Goal: Check status: Check status

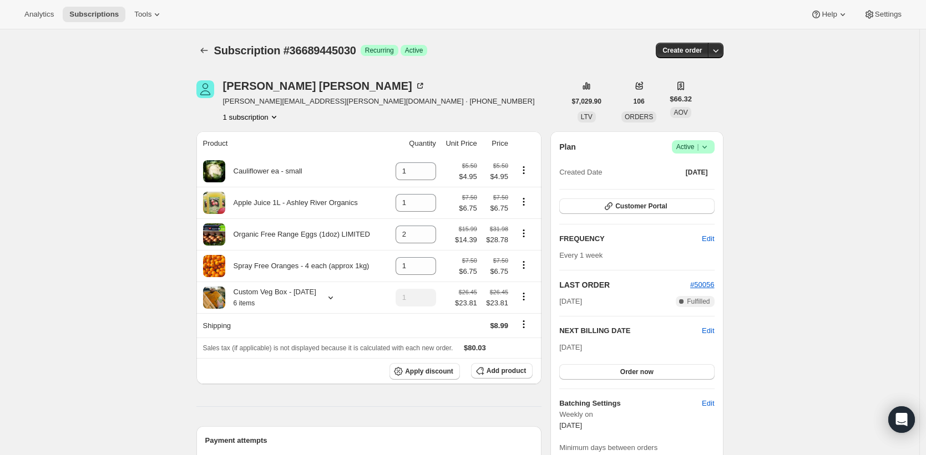
click at [622, 207] on span "Customer Portal" at bounding box center [641, 206] width 52 height 9
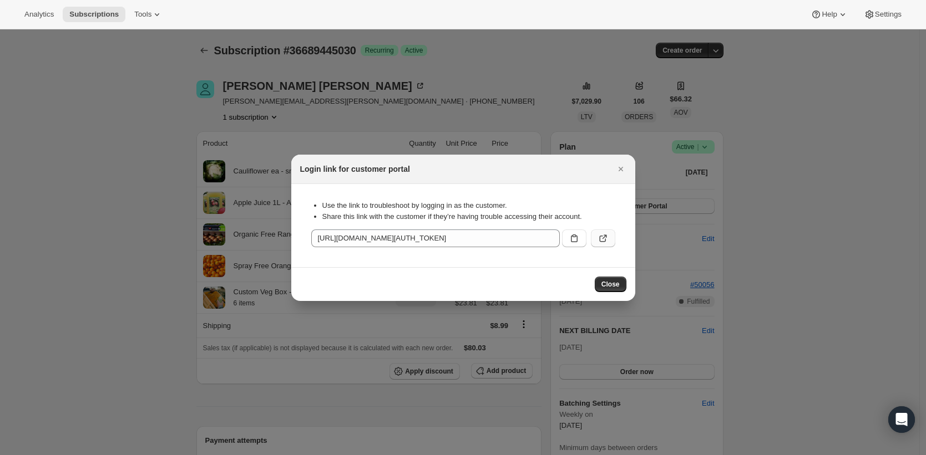
click at [603, 242] on icon ":rbs:" at bounding box center [602, 238] width 11 height 11
click at [150, 136] on div at bounding box center [463, 227] width 926 height 455
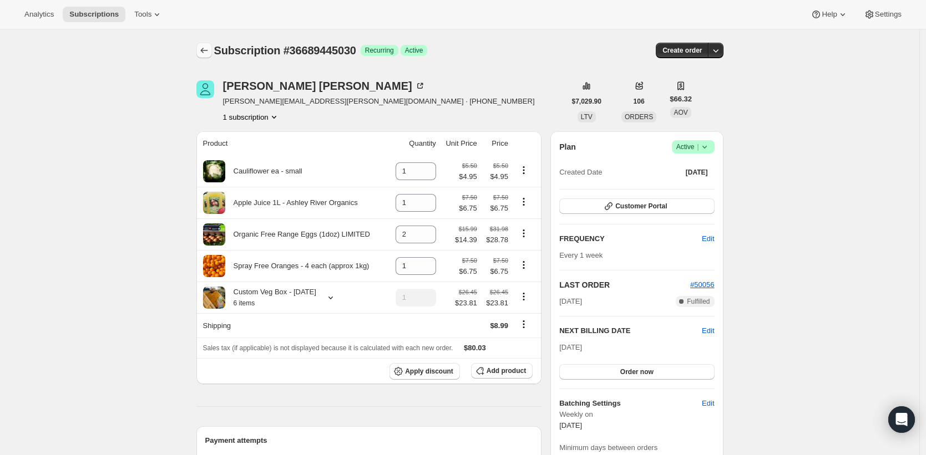
click at [209, 48] on icon "Subscriptions" at bounding box center [204, 50] width 11 height 11
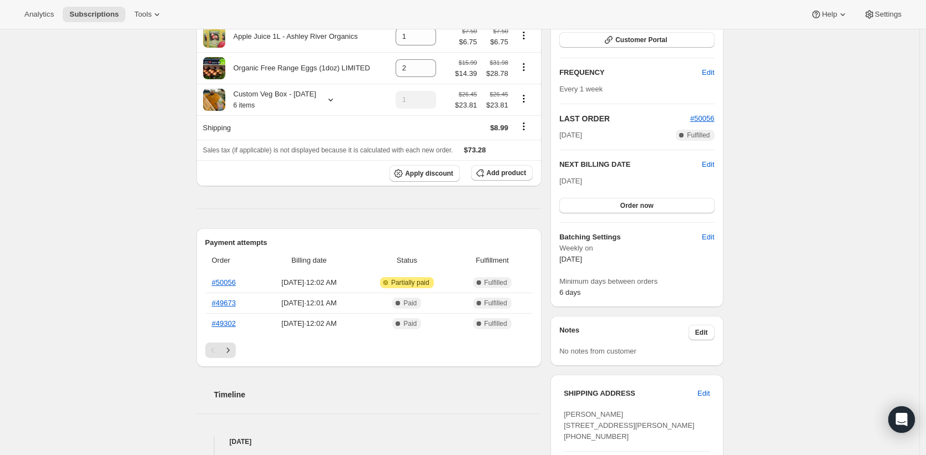
scroll to position [171, 0]
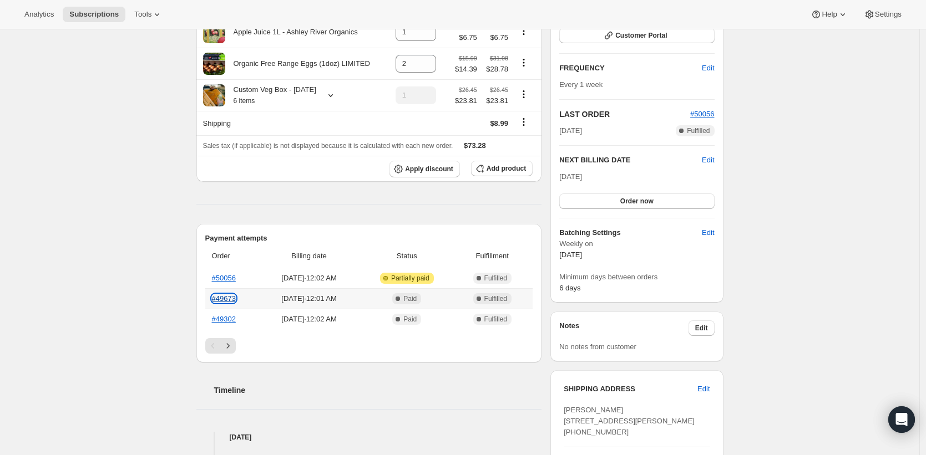
click at [230, 303] on link "#49673" at bounding box center [224, 299] width 24 height 8
click at [233, 323] on link "#49302" at bounding box center [224, 319] width 24 height 8
click at [232, 282] on link "#50056" at bounding box center [224, 278] width 24 height 8
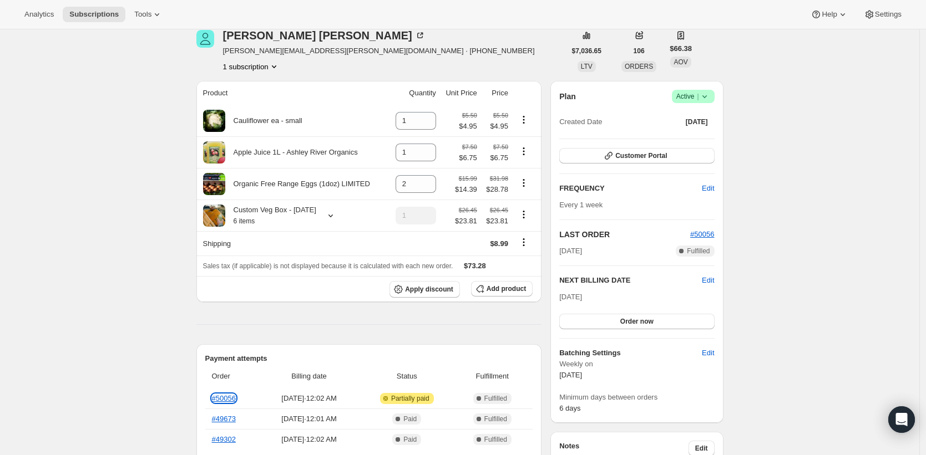
scroll to position [0, 0]
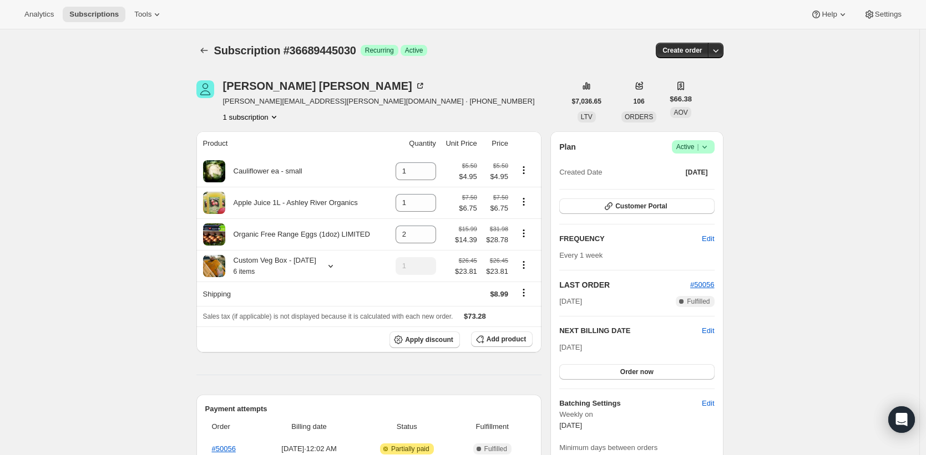
click at [622, 206] on span "Customer Portal" at bounding box center [641, 206] width 52 height 9
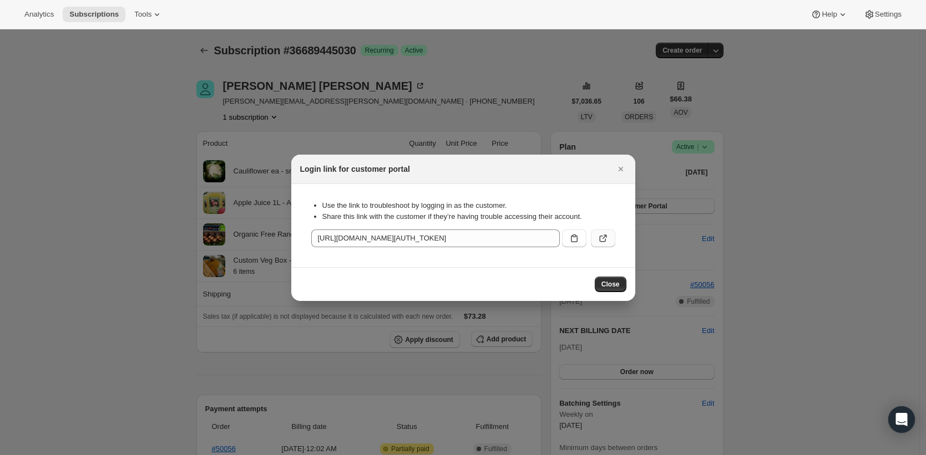
click at [605, 240] on icon ":rrl:" at bounding box center [602, 238] width 11 height 11
click at [124, 163] on div at bounding box center [463, 227] width 926 height 455
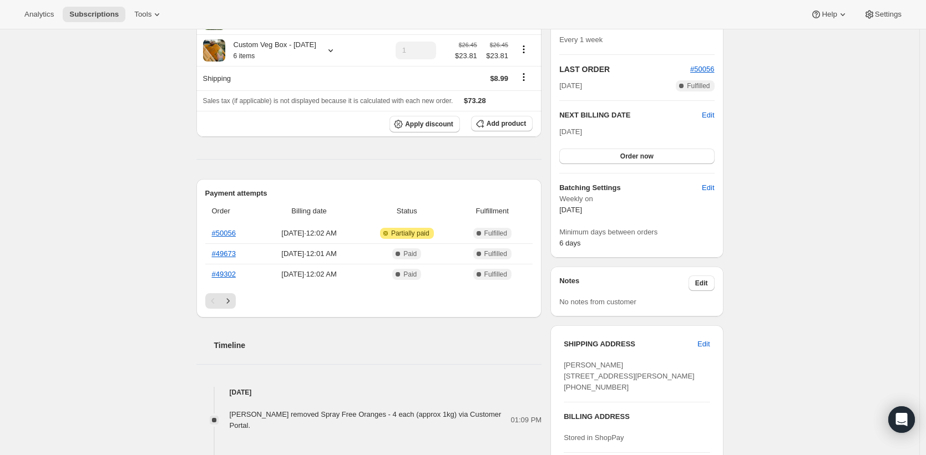
scroll to position [216, 0]
drag, startPoint x: 408, startPoint y: 245, endPoint x: 448, endPoint y: 247, distance: 40.6
click at [434, 239] on span "Attention Partially complete Partially paid" at bounding box center [407, 232] width 54 height 11
copy span "Partially paid"
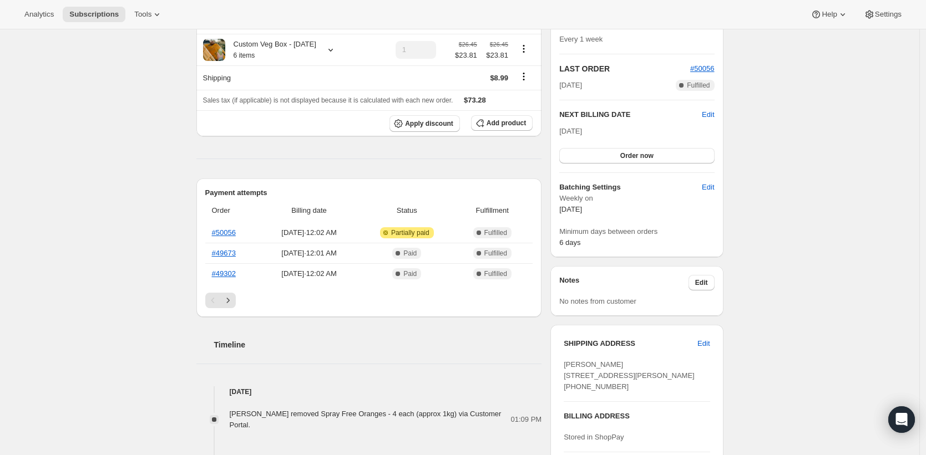
scroll to position [5, 0]
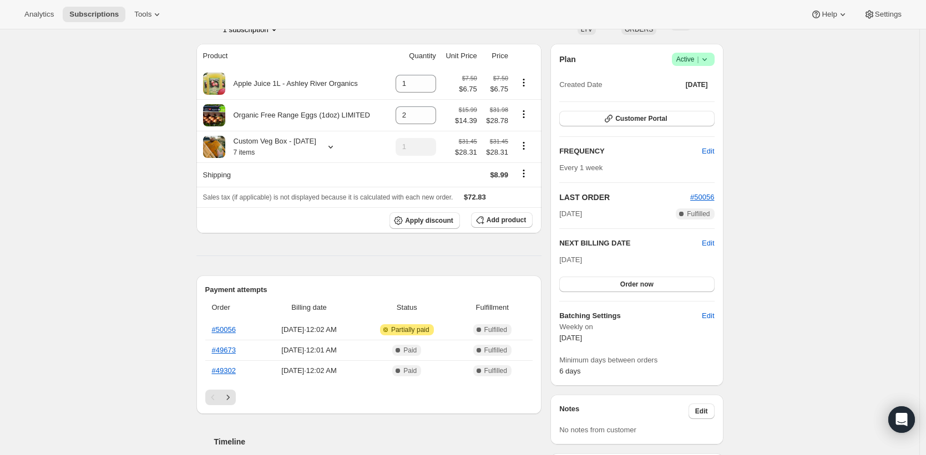
scroll to position [89, 0]
click at [232, 333] on link "#50056" at bounding box center [224, 328] width 24 height 8
click at [232, 353] on link "#49673" at bounding box center [224, 349] width 24 height 8
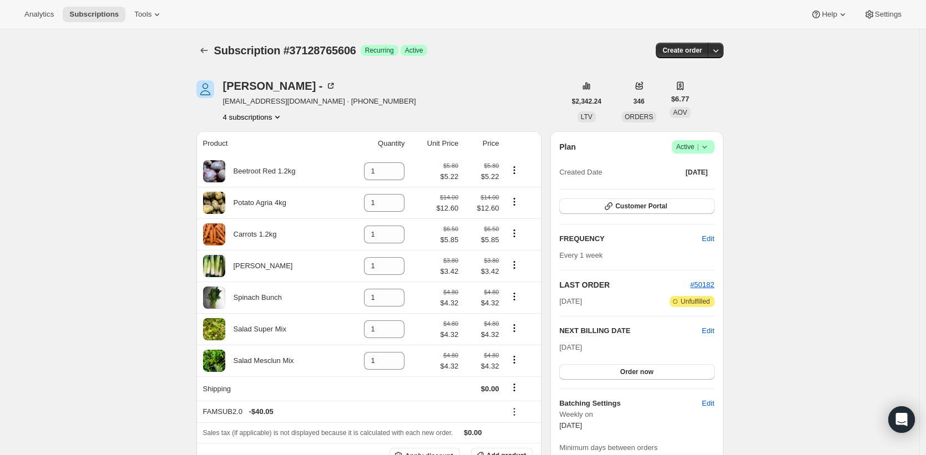
click at [651, 207] on span "Customer Portal" at bounding box center [641, 206] width 52 height 9
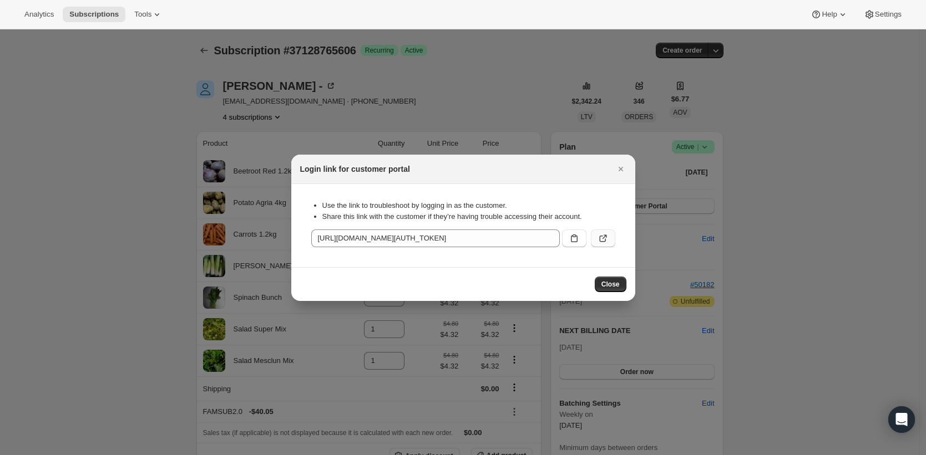
click at [602, 240] on icon ":rcj:" at bounding box center [602, 238] width 11 height 11
click at [131, 93] on div at bounding box center [463, 227] width 926 height 455
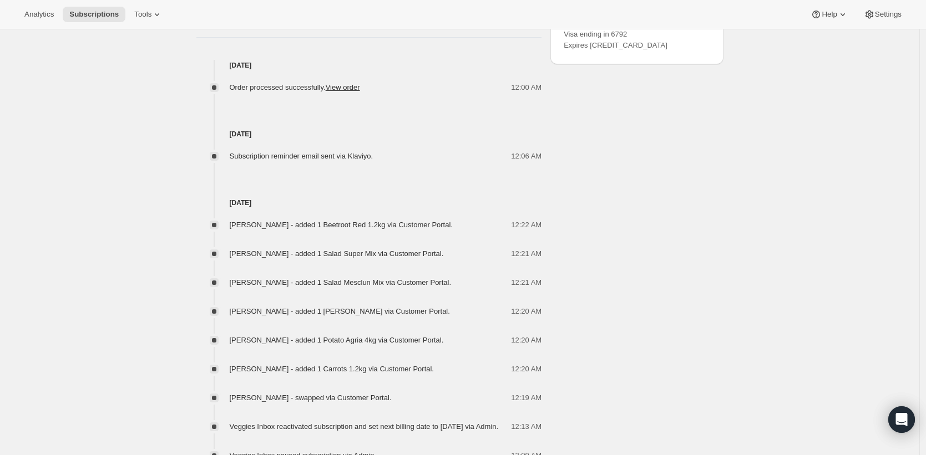
scroll to position [853, 0]
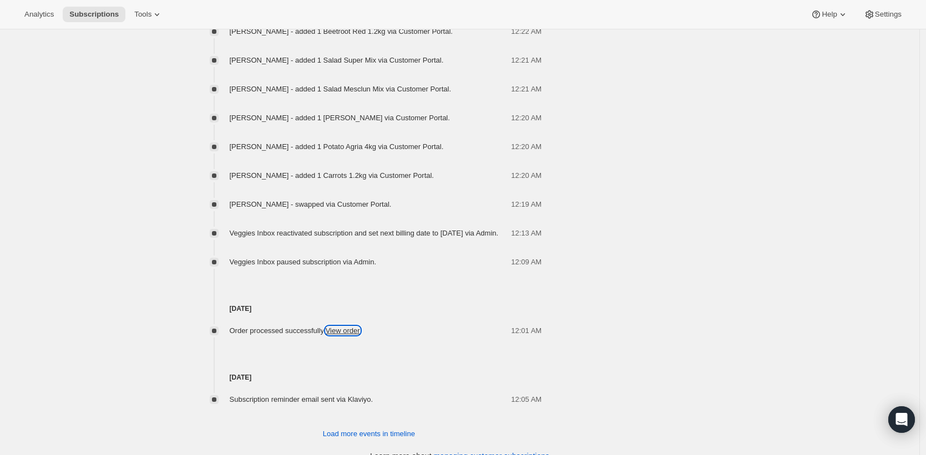
click at [360, 335] on link "View order" at bounding box center [343, 331] width 34 height 8
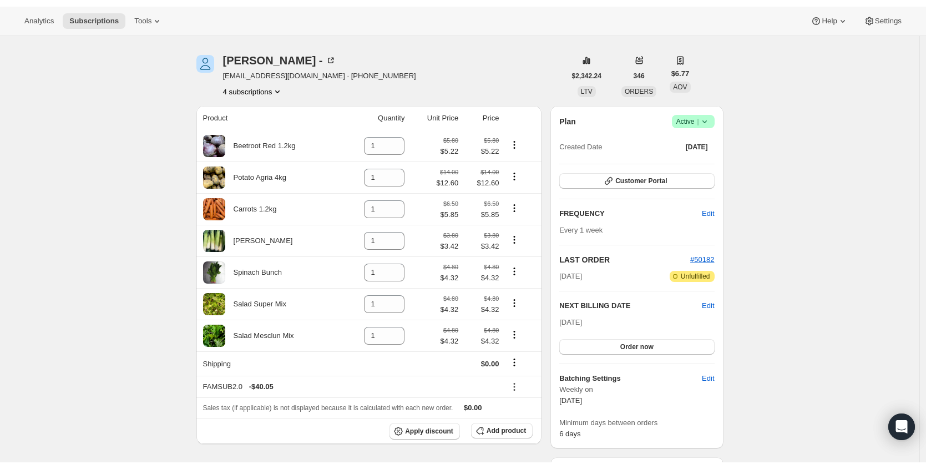
scroll to position [33, 0]
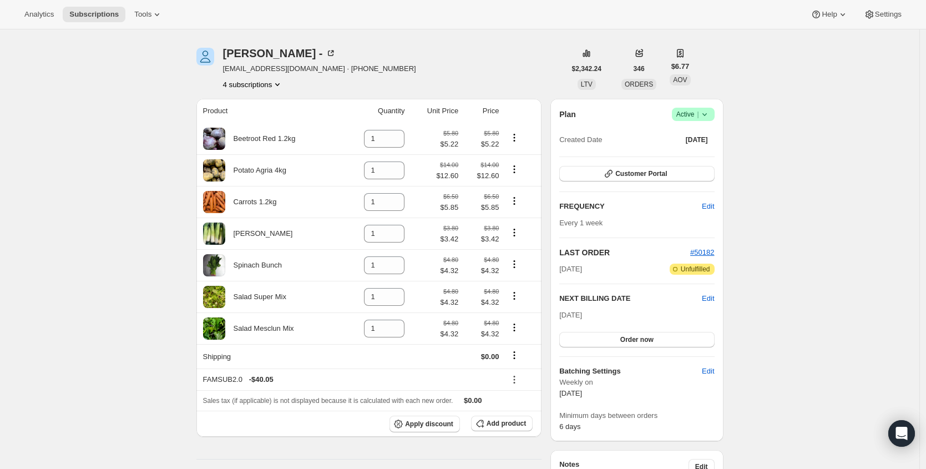
drag, startPoint x: 150, startPoint y: 128, endPoint x: 149, endPoint y: 118, distance: 10.0
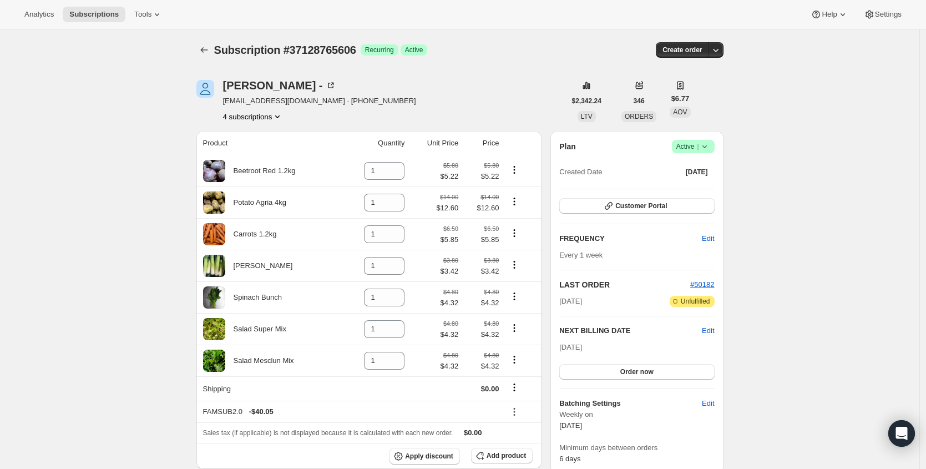
scroll to position [0, 0]
click at [646, 210] on span "Customer Portal" at bounding box center [641, 206] width 52 height 9
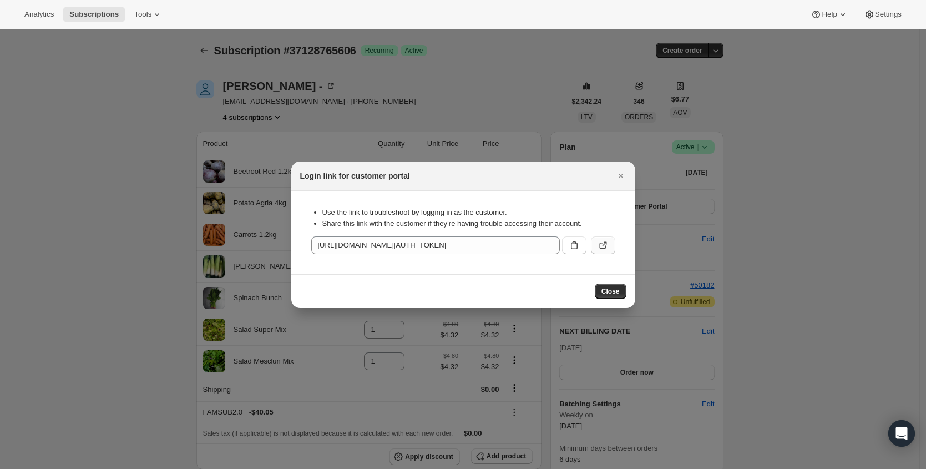
click at [602, 247] on icon ":rcj:" at bounding box center [602, 245] width 11 height 11
click at [118, 116] on div at bounding box center [463, 234] width 926 height 469
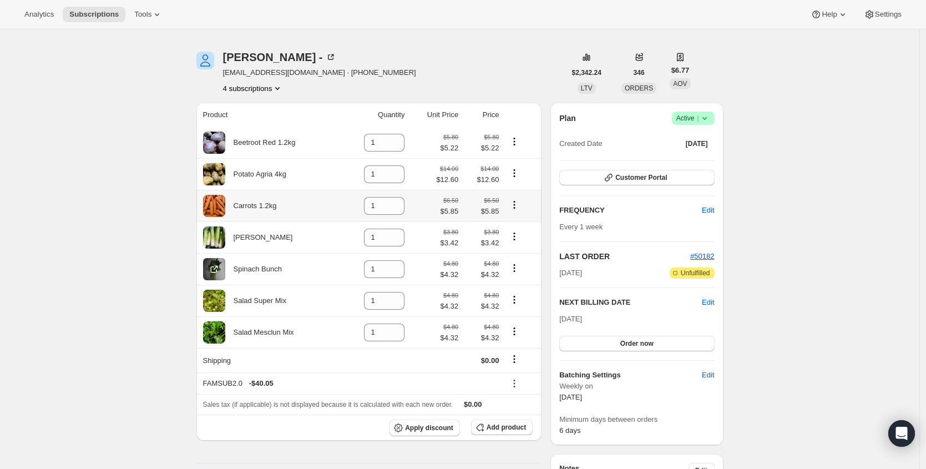
scroll to position [51, 0]
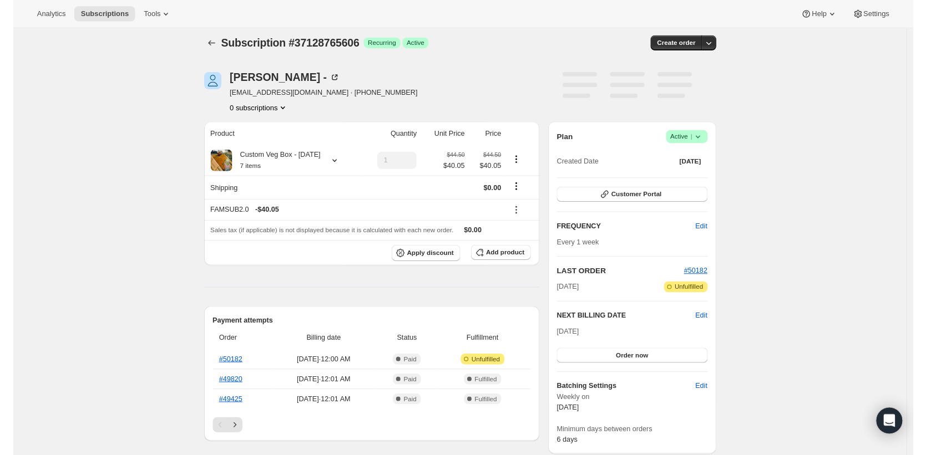
scroll to position [17, 0]
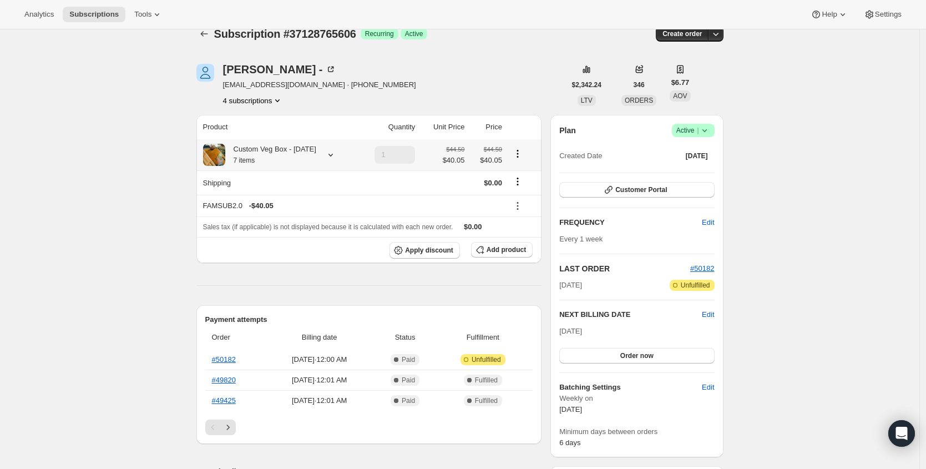
click at [335, 155] on icon at bounding box center [330, 154] width 11 height 11
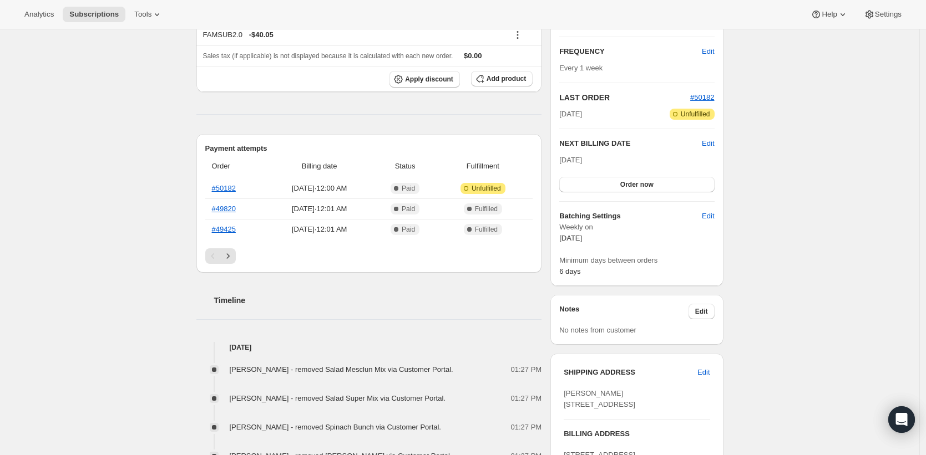
scroll to position [0, 0]
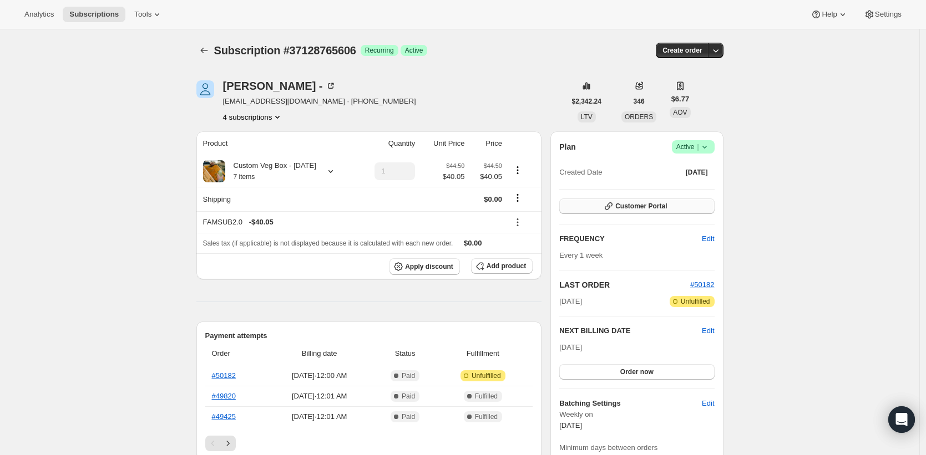
click at [662, 205] on span "Customer Portal" at bounding box center [641, 206] width 52 height 9
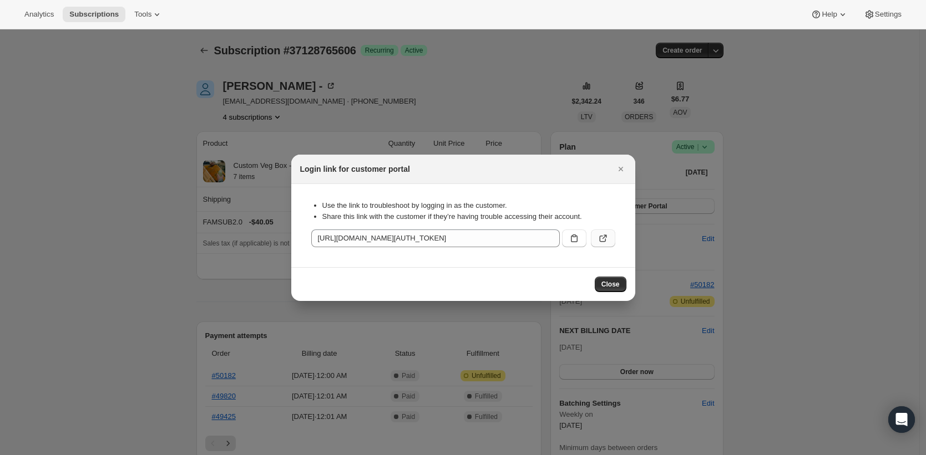
click at [602, 239] on icon ":r1k:" at bounding box center [602, 238] width 11 height 11
drag, startPoint x: 611, startPoint y: 279, endPoint x: 512, endPoint y: 257, distance: 101.6
click at [611, 280] on button "Close" at bounding box center [611, 285] width 32 height 16
